Goal: Task Accomplishment & Management: Use online tool/utility

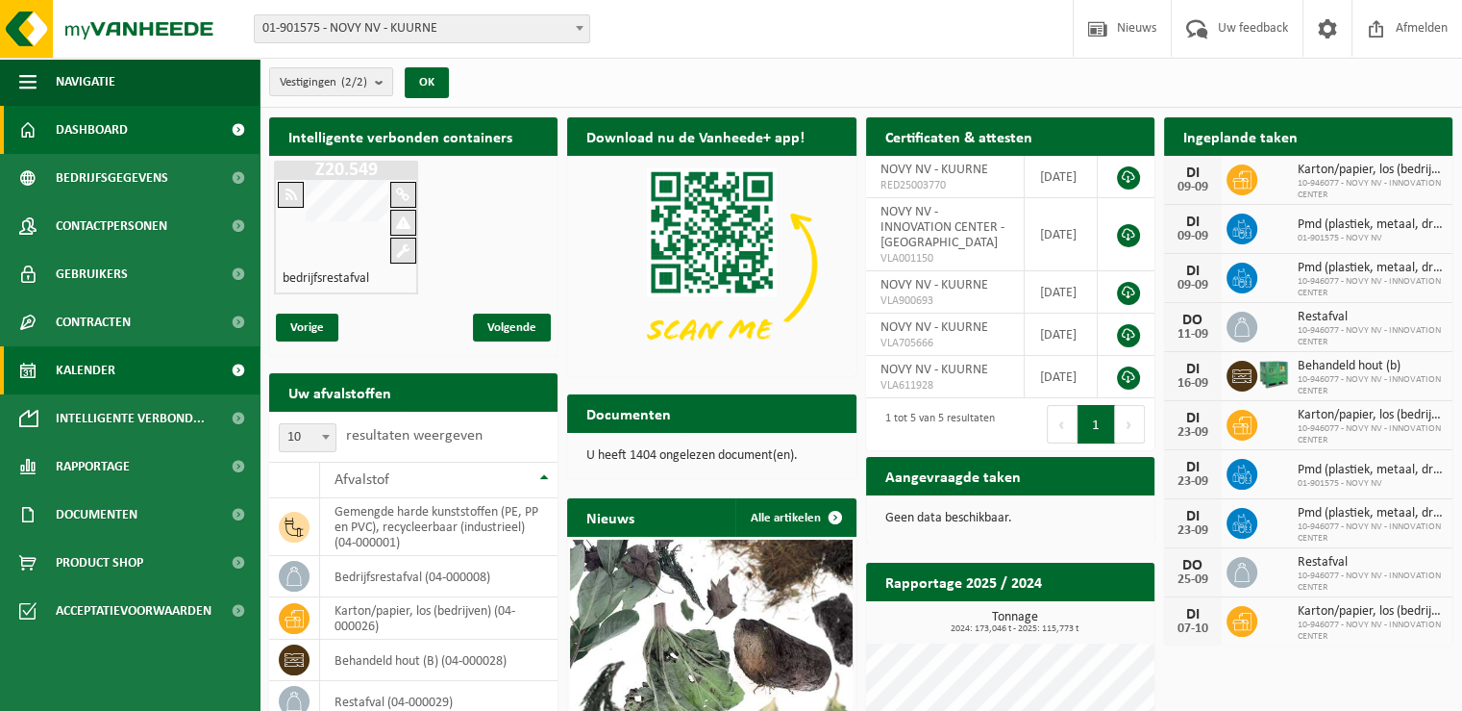
click at [108, 369] on span "Kalender" at bounding box center [86, 370] width 60 height 48
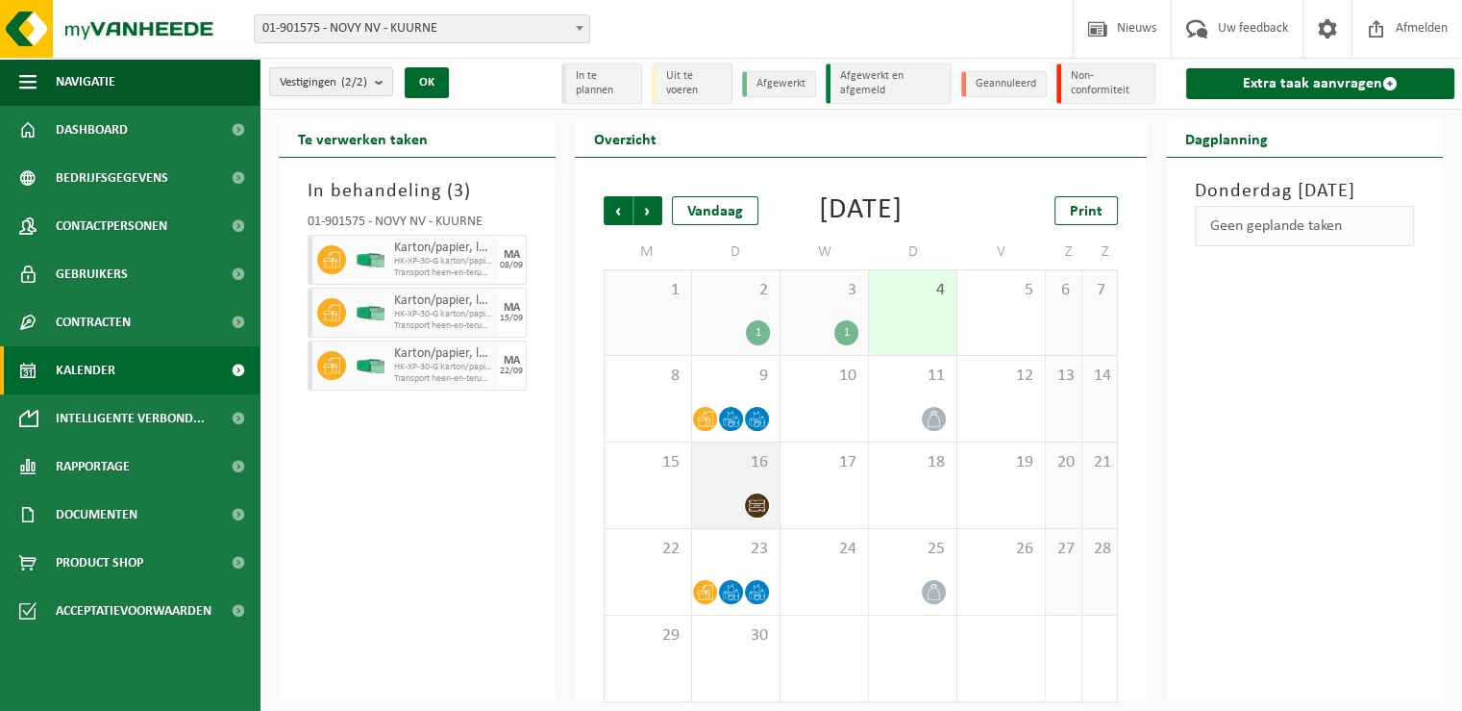
click at [729, 518] on div "16" at bounding box center [735, 485] width 87 height 86
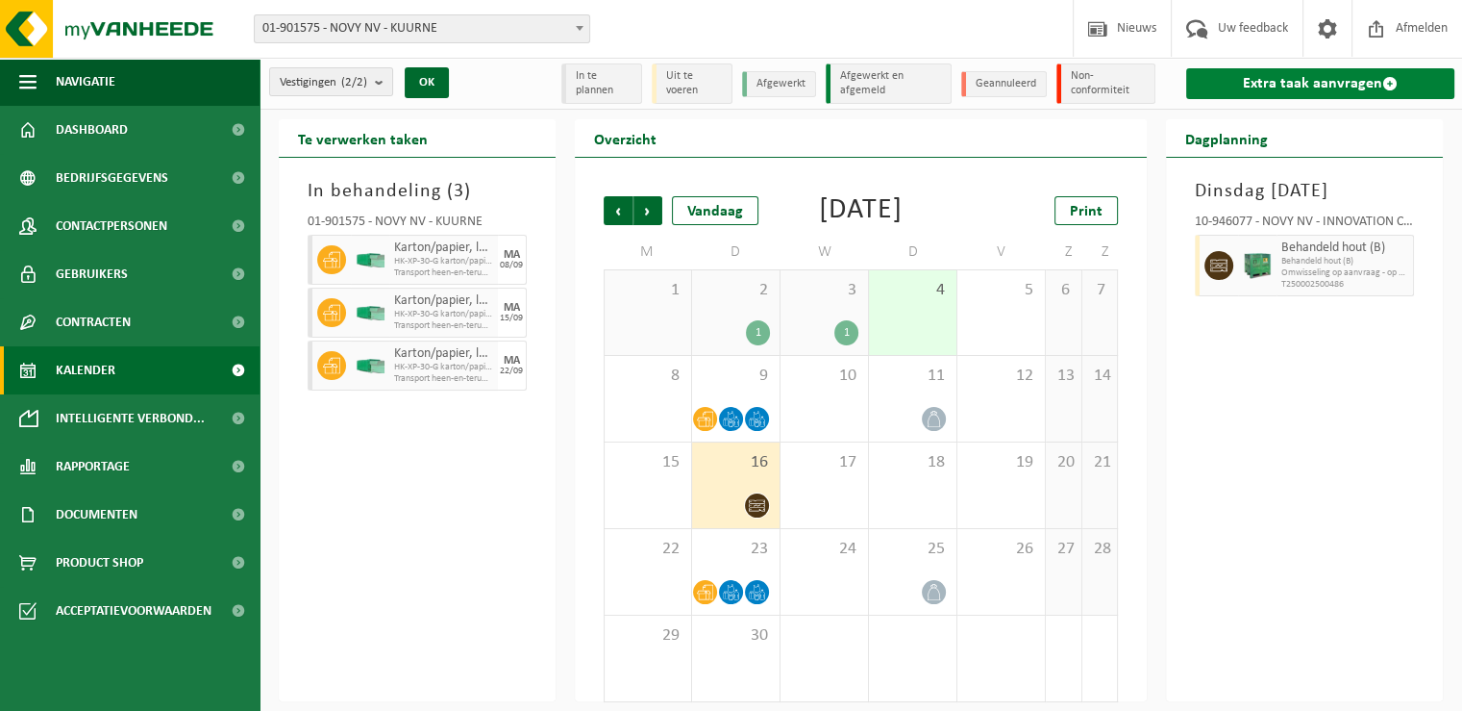
click at [1246, 80] on link "Extra taak aanvragen" at bounding box center [1320, 83] width 268 height 31
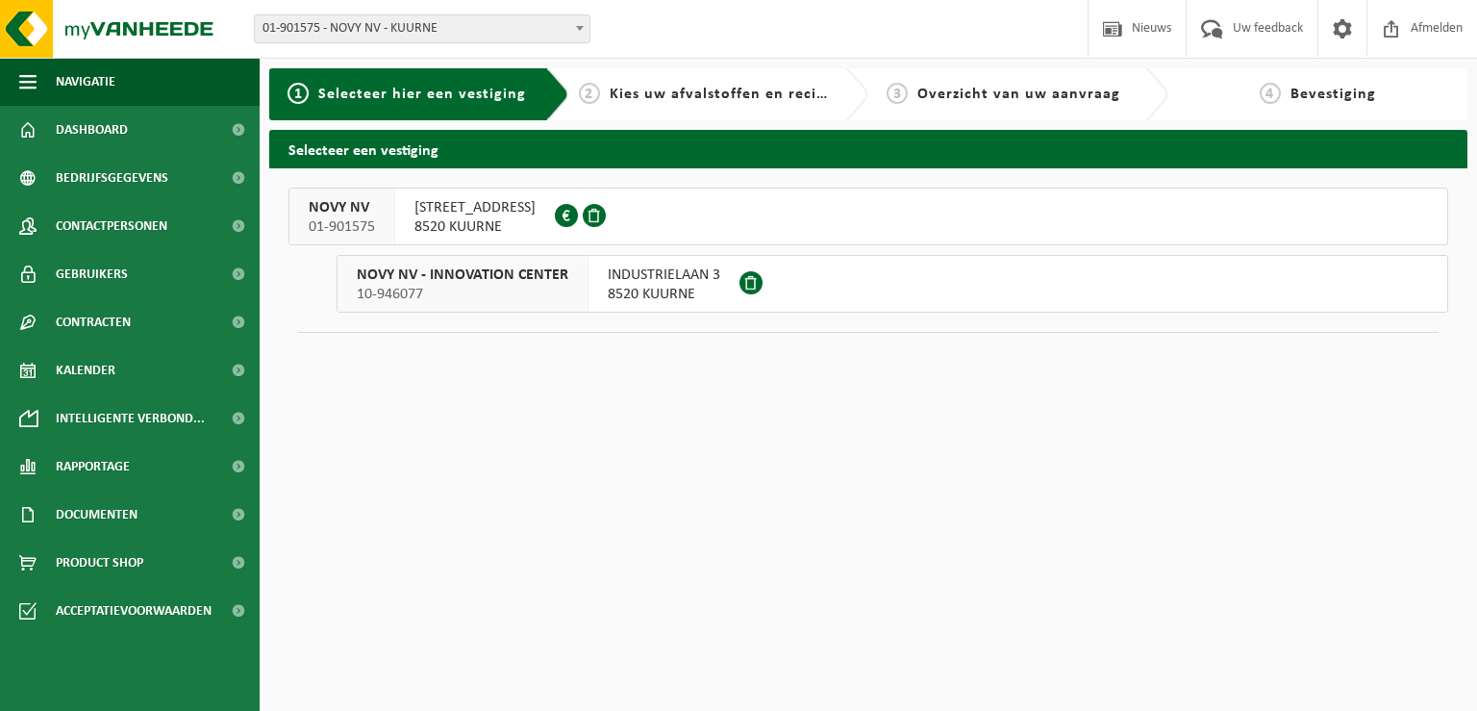
click at [459, 204] on span "[STREET_ADDRESS]" at bounding box center [474, 207] width 121 height 19
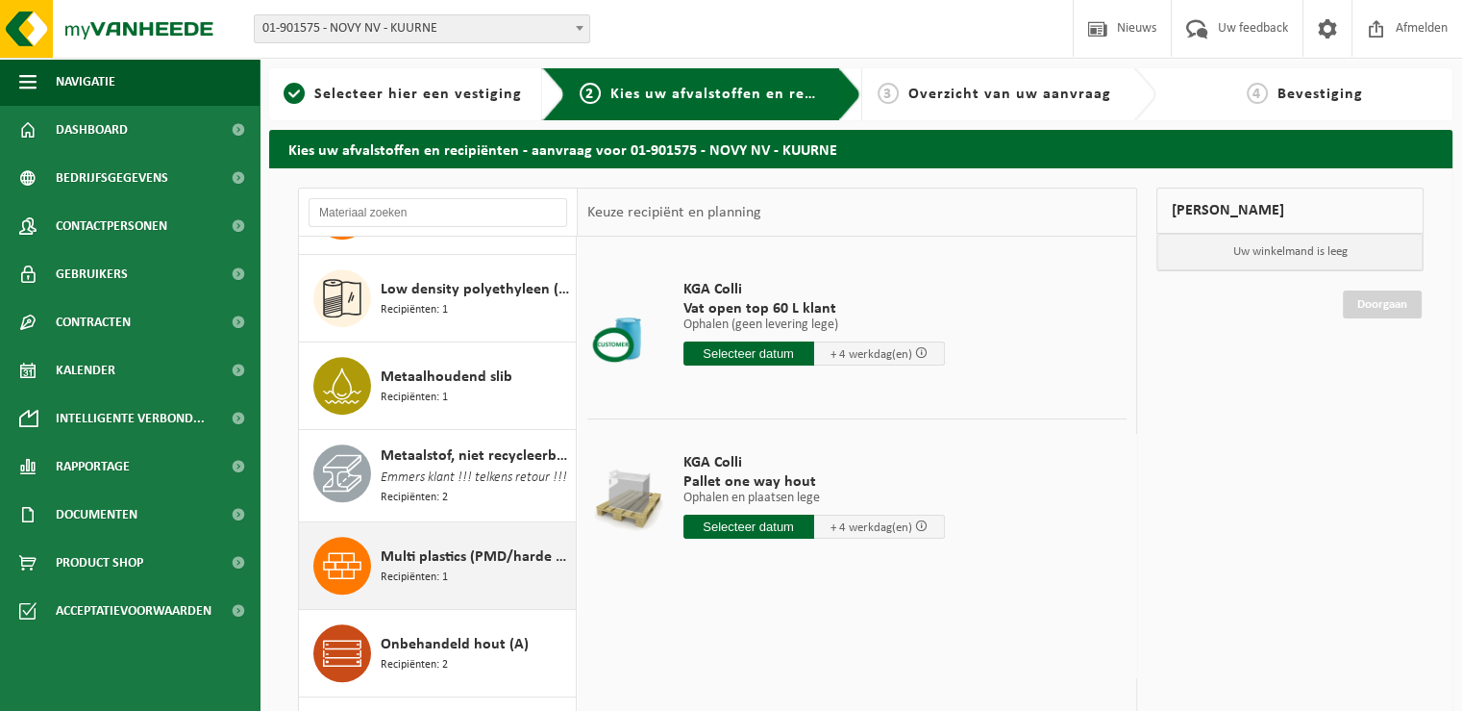
scroll to position [1058, 0]
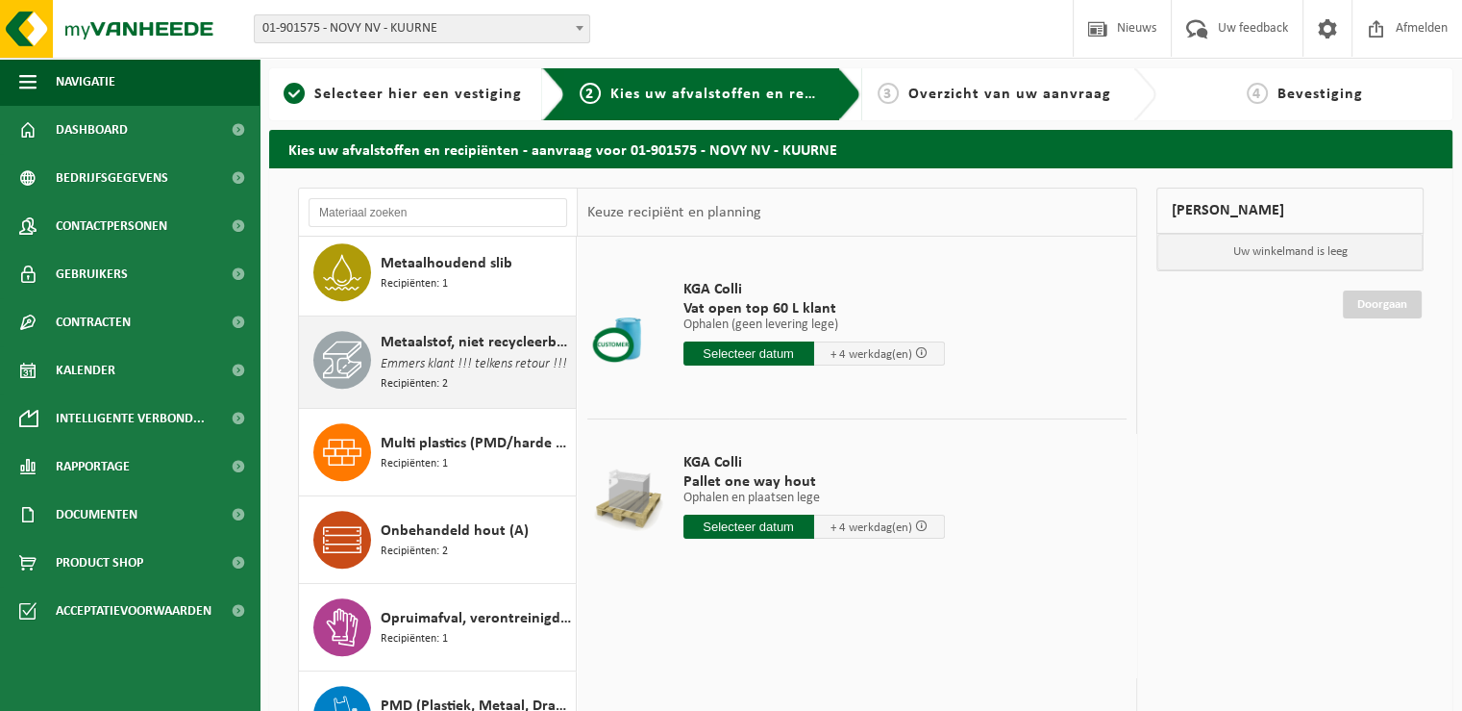
click at [492, 346] on span "Metaalstof, niet recycleerbaar" at bounding box center [476, 342] width 190 height 23
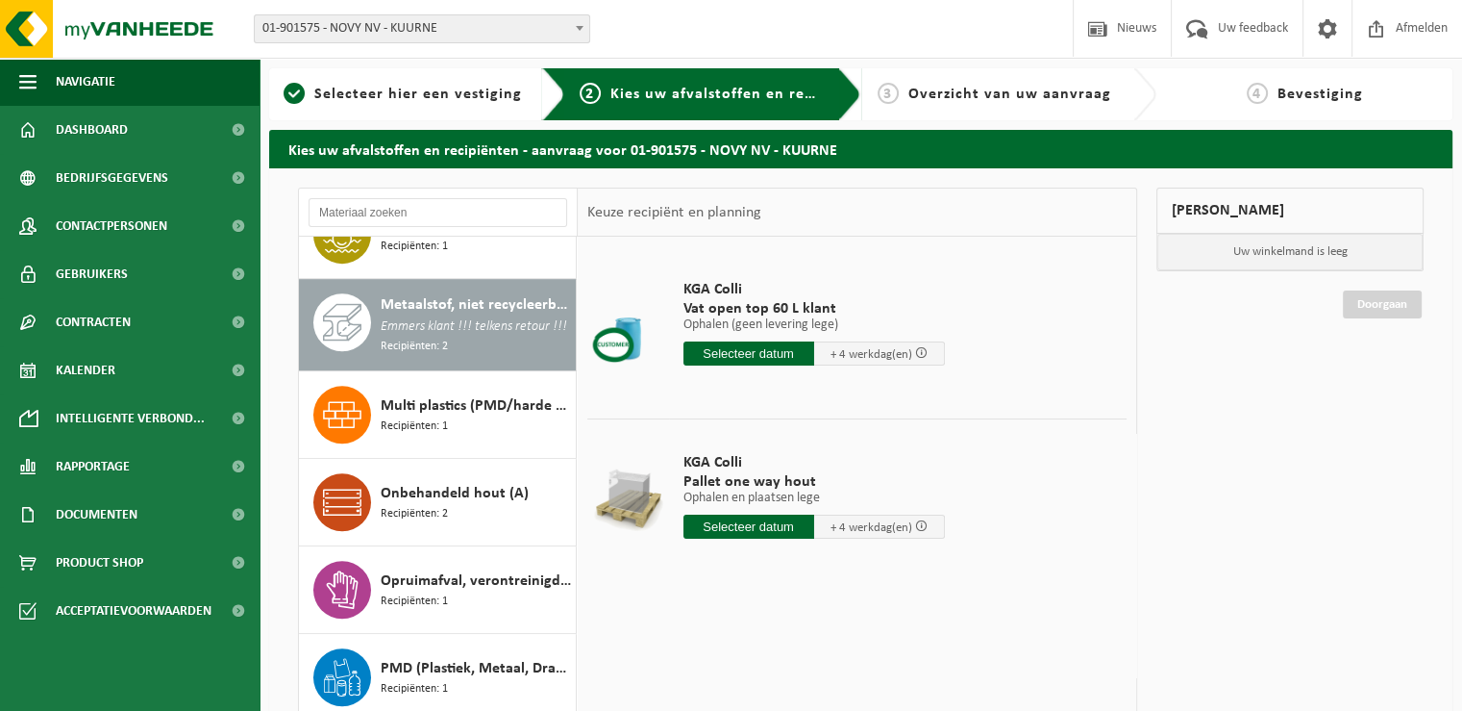
scroll to position [1135, 0]
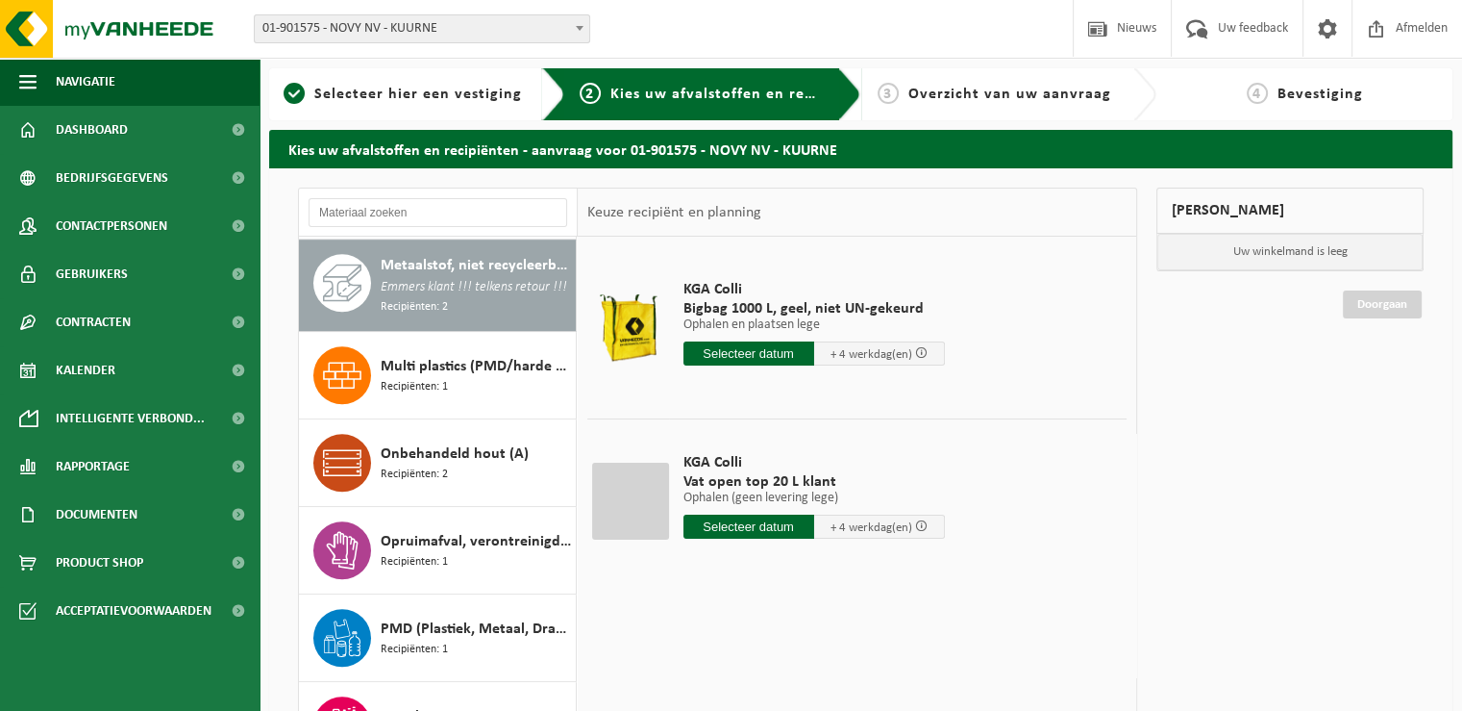
click at [725, 291] on span "KGA Colli" at bounding box center [815, 289] width 262 height 19
click at [729, 354] on input "text" at bounding box center [749, 353] width 131 height 24
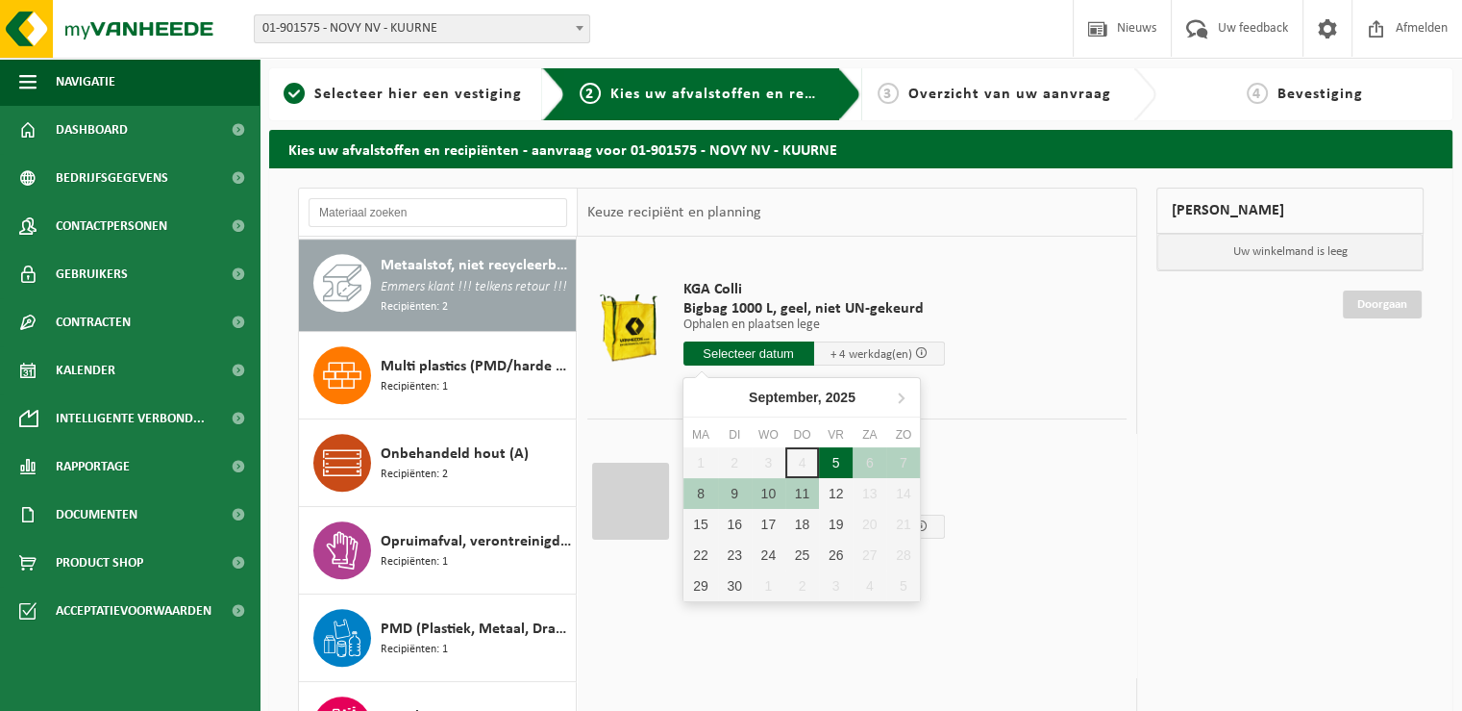
click at [840, 465] on div "5" at bounding box center [836, 462] width 34 height 31
type input "Van 2025-09-05"
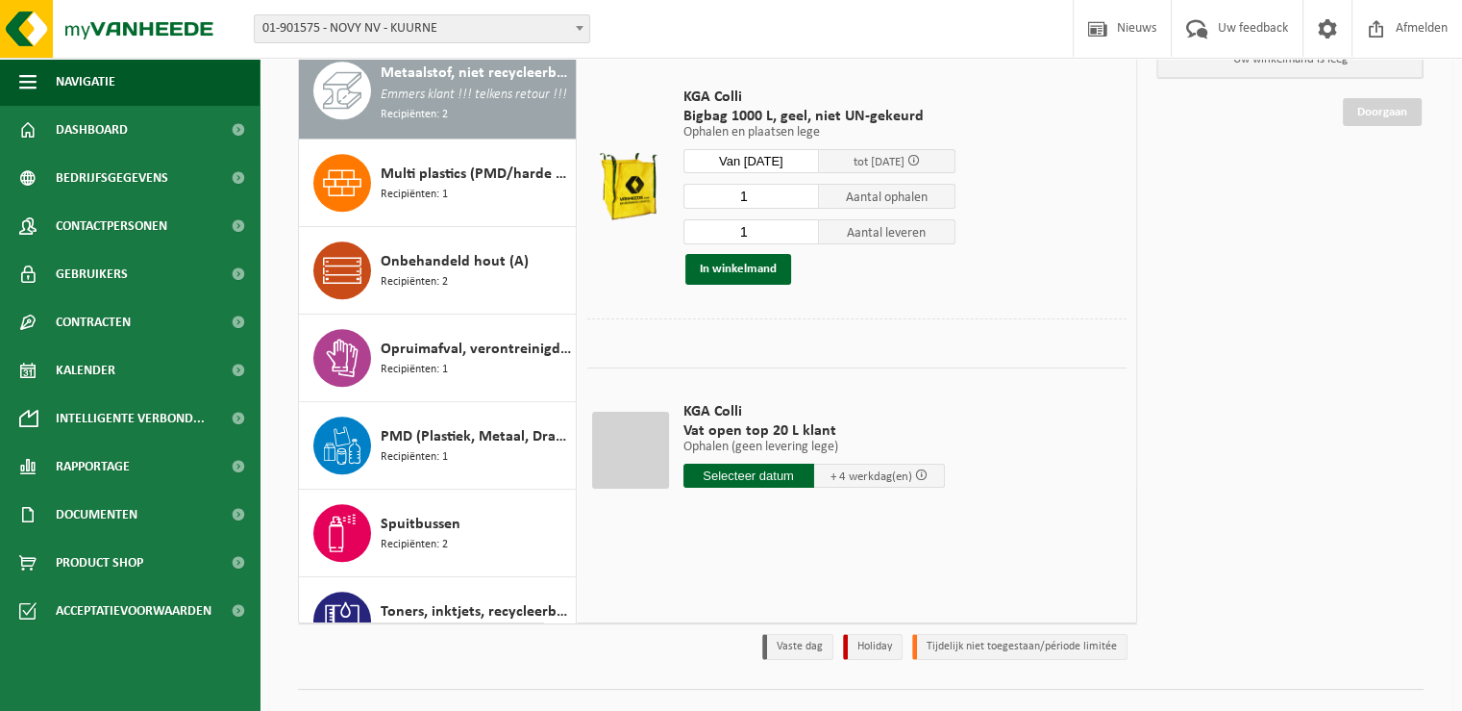
scroll to position [96, 0]
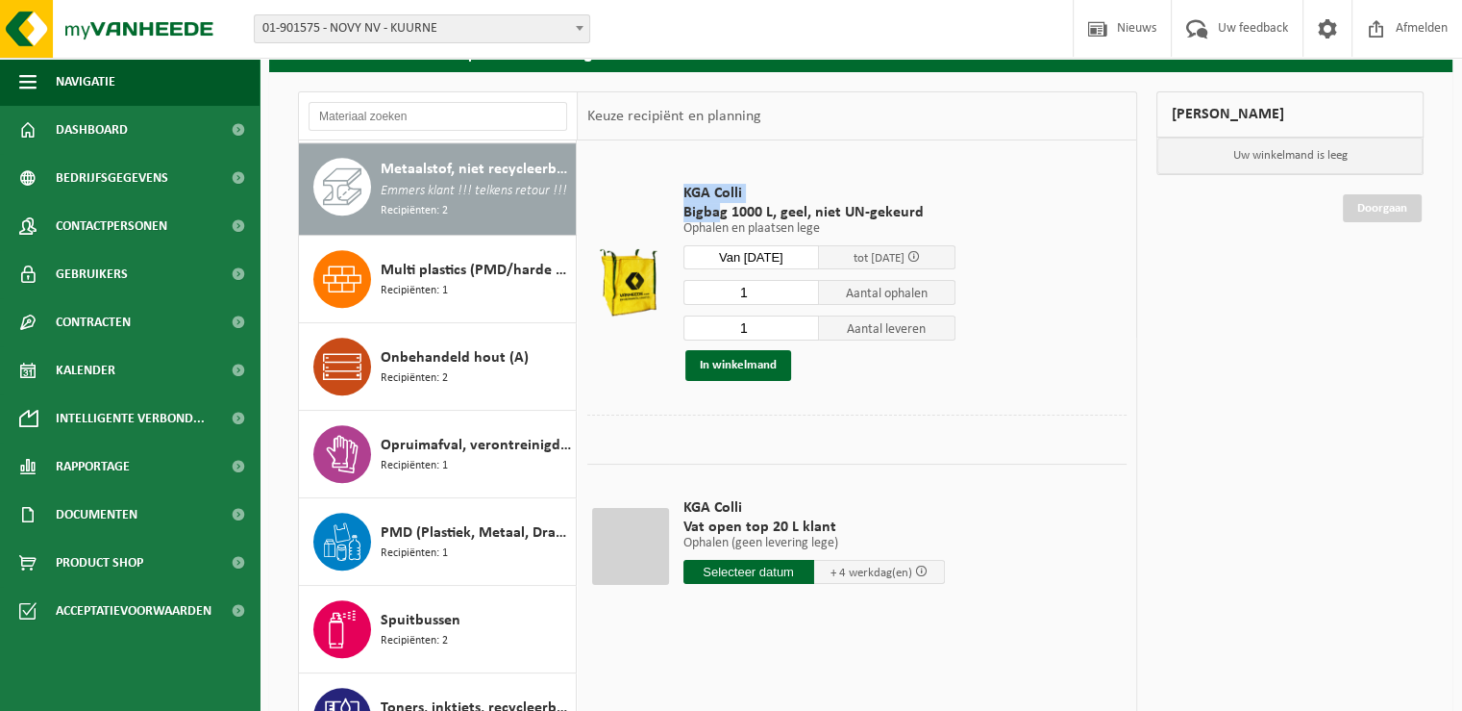
drag, startPoint x: 624, startPoint y: 201, endPoint x: 643, endPoint y: 176, distance: 31.5
click at [682, 187] on tr "KGA Colli Bigbag 1000 L, geel, niet UN-gekeurd Ophalen en plaatsen lege Ophalen…" at bounding box center [856, 282] width 539 height 264
click at [638, 178] on td at bounding box center [627, 282] width 81 height 264
click at [612, 154] on td at bounding box center [627, 282] width 81 height 264
